Goal: Check status

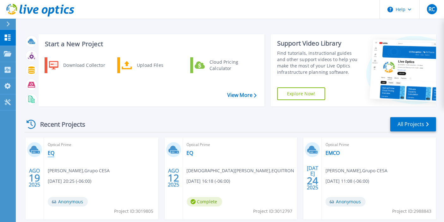
click at [51, 153] on link "EQ" at bounding box center [51, 153] width 7 height 6
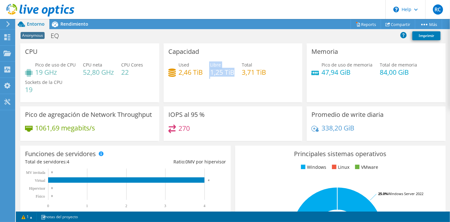
drag, startPoint x: 207, startPoint y: 74, endPoint x: 232, endPoint y: 73, distance: 25.6
click at [232, 73] on div "Used 2,46 TiB Libre 1,25 TiB Total 3,71 TiB" at bounding box center [232, 71] width 129 height 21
click at [83, 22] on span "Rendimiento" at bounding box center [74, 24] width 28 height 6
